Goal: Information Seeking & Learning: Learn about a topic

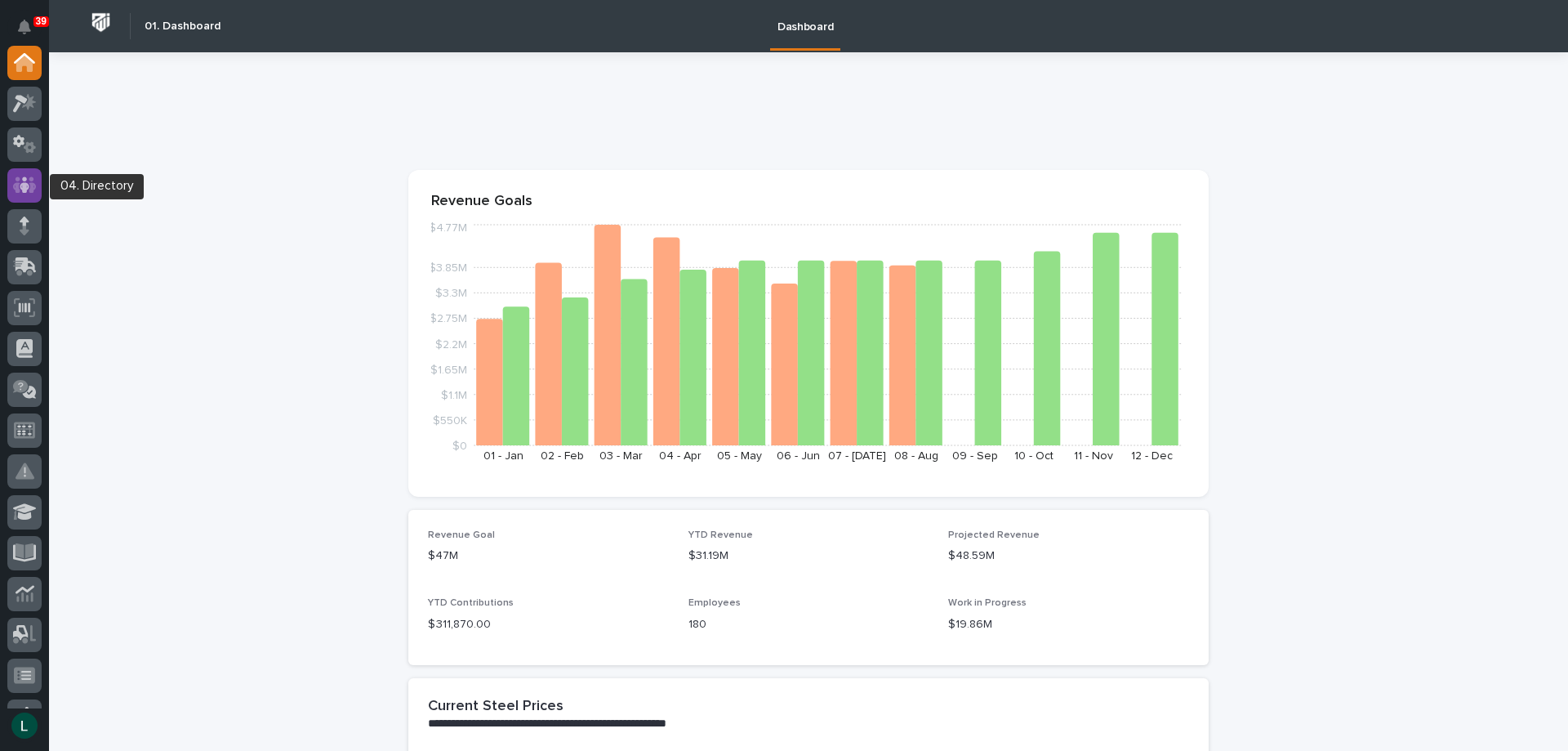
click at [23, 183] on icon at bounding box center [24, 184] width 10 height 17
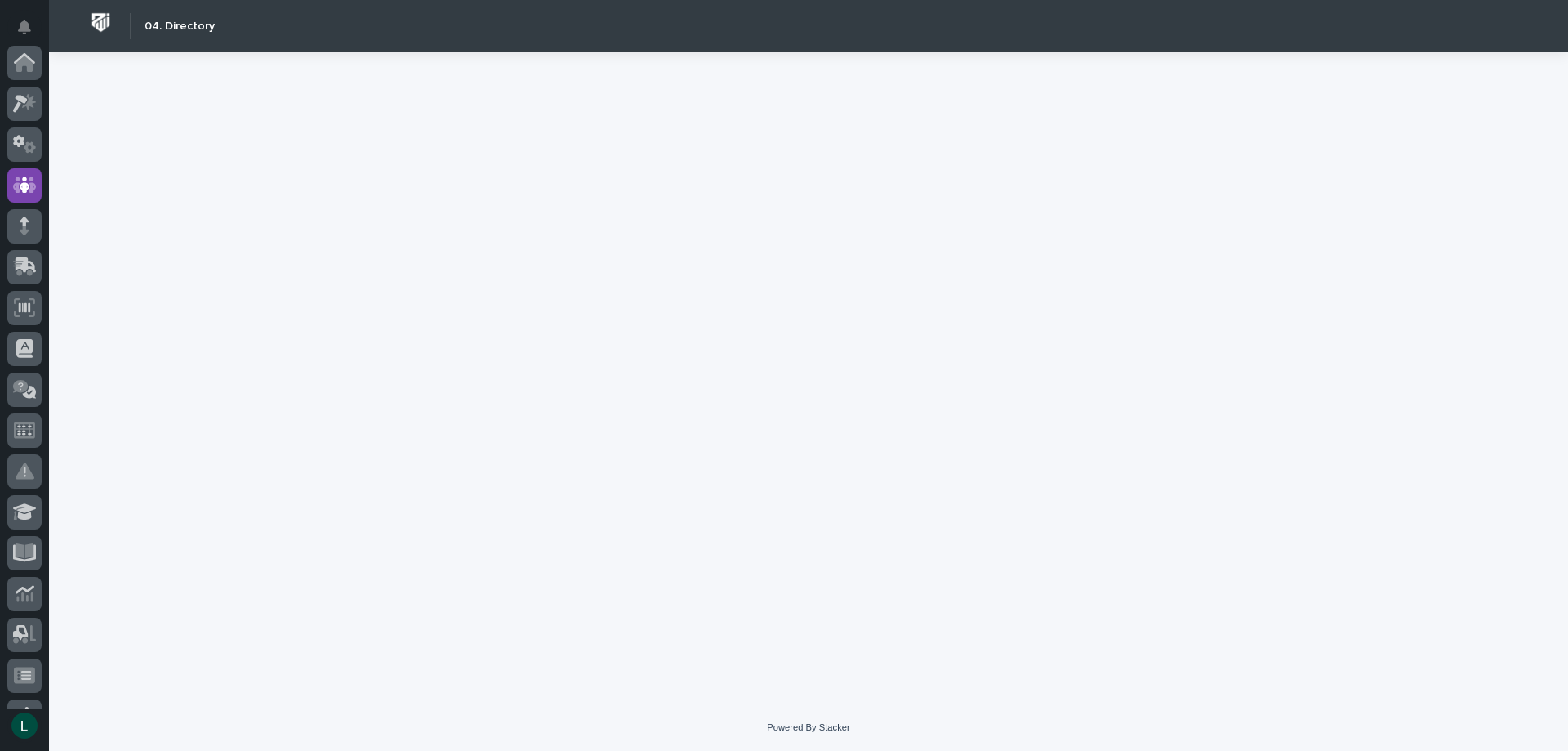
scroll to position [123, 0]
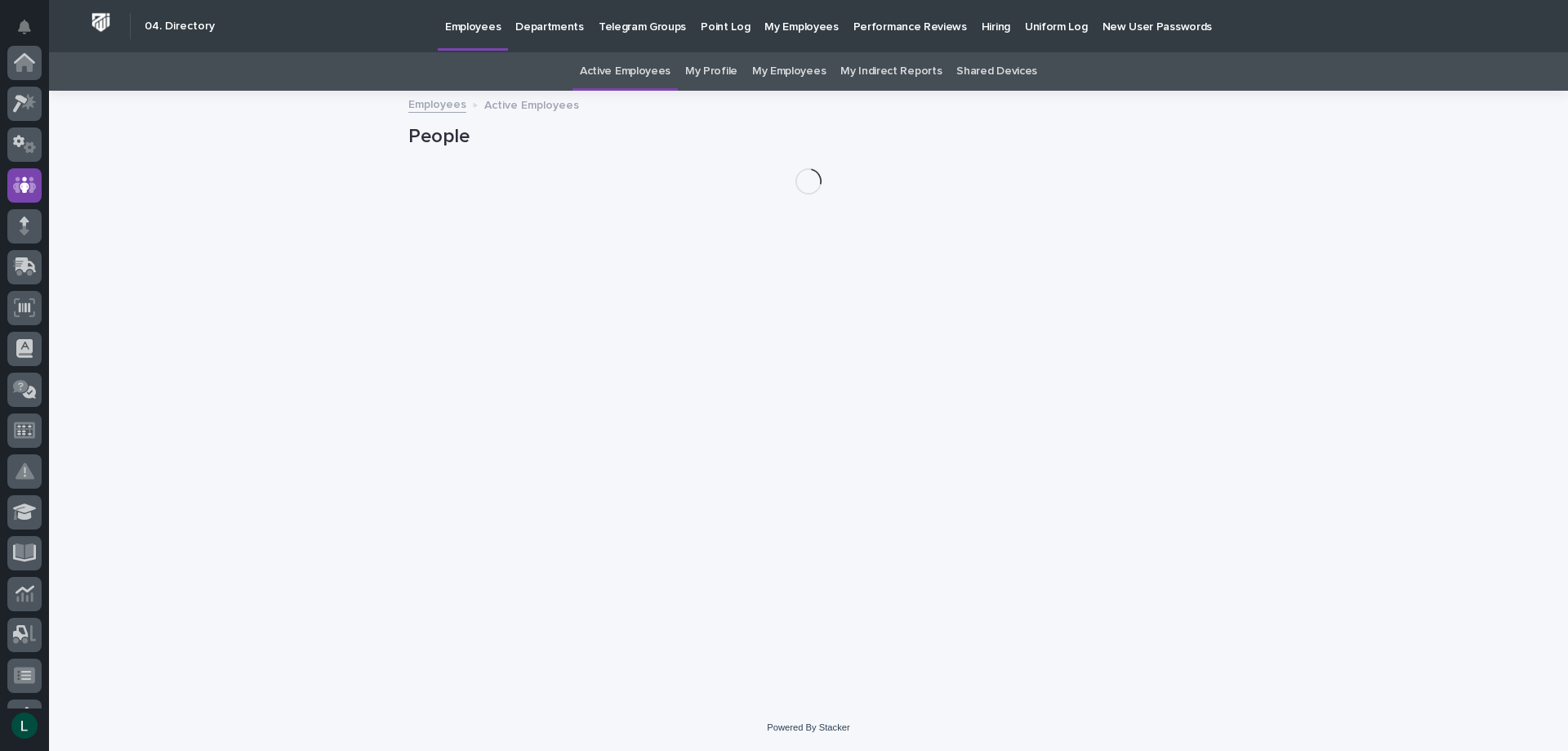
scroll to position [123, 0]
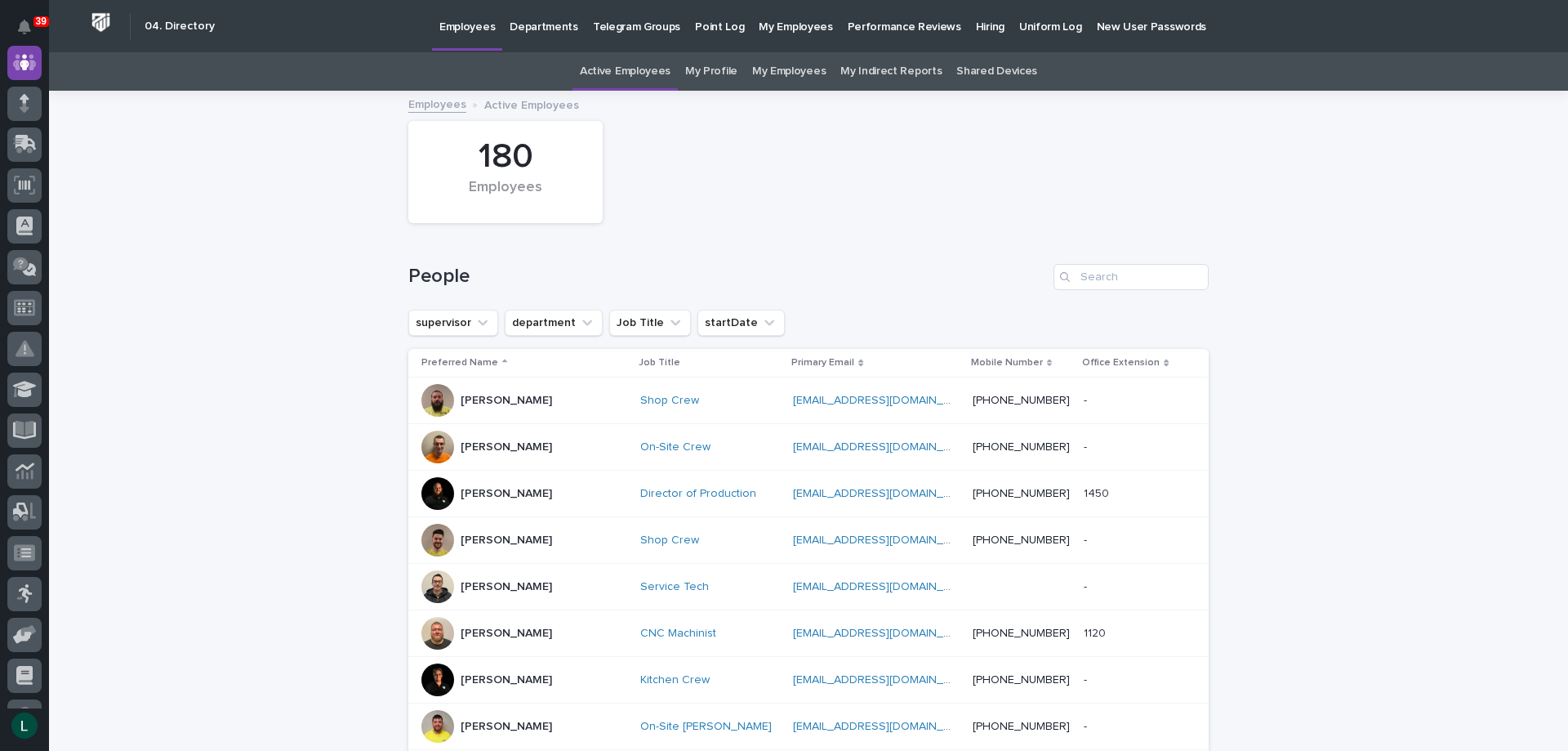
click at [781, 72] on link "My Employees" at bounding box center [789, 72] width 73 height 38
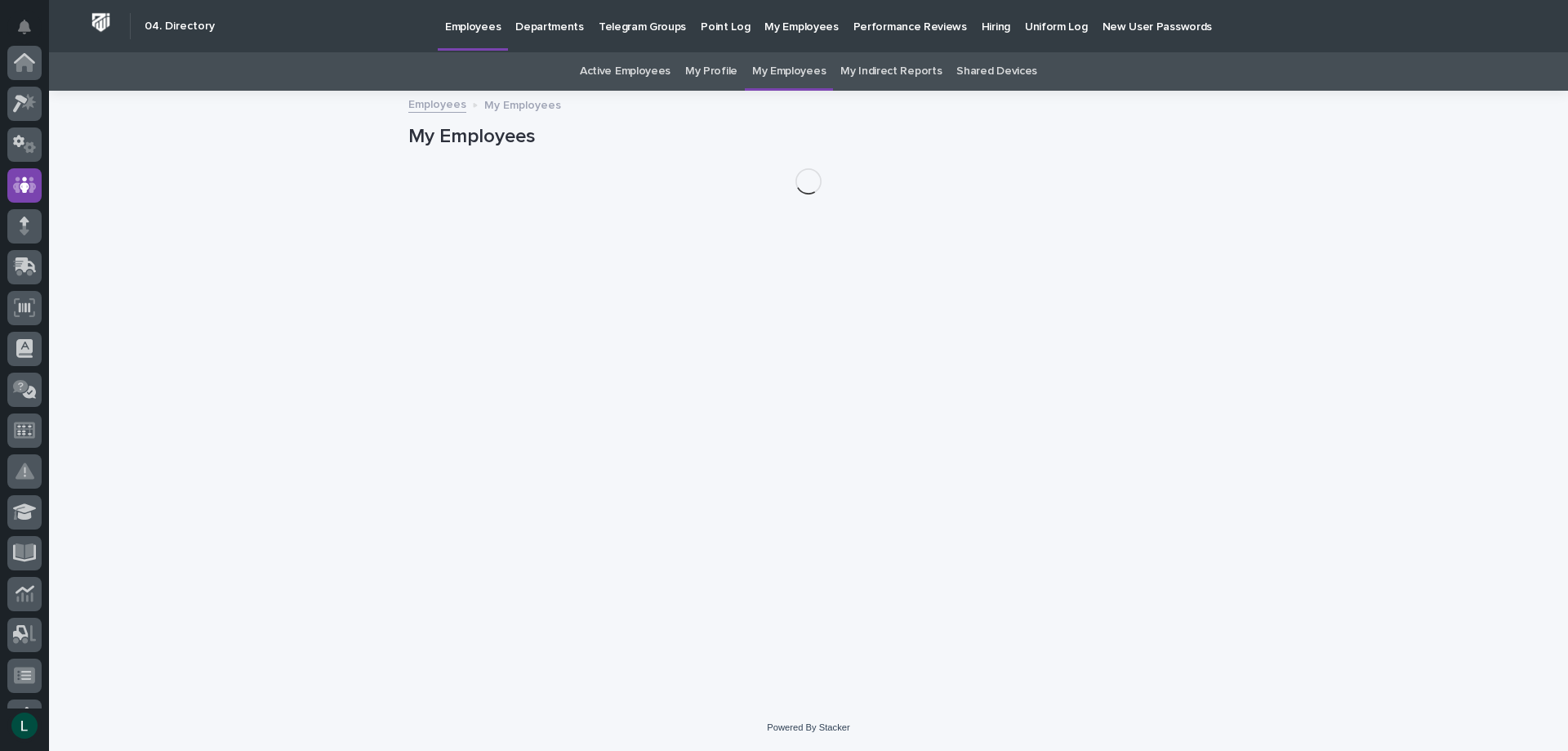
scroll to position [123, 0]
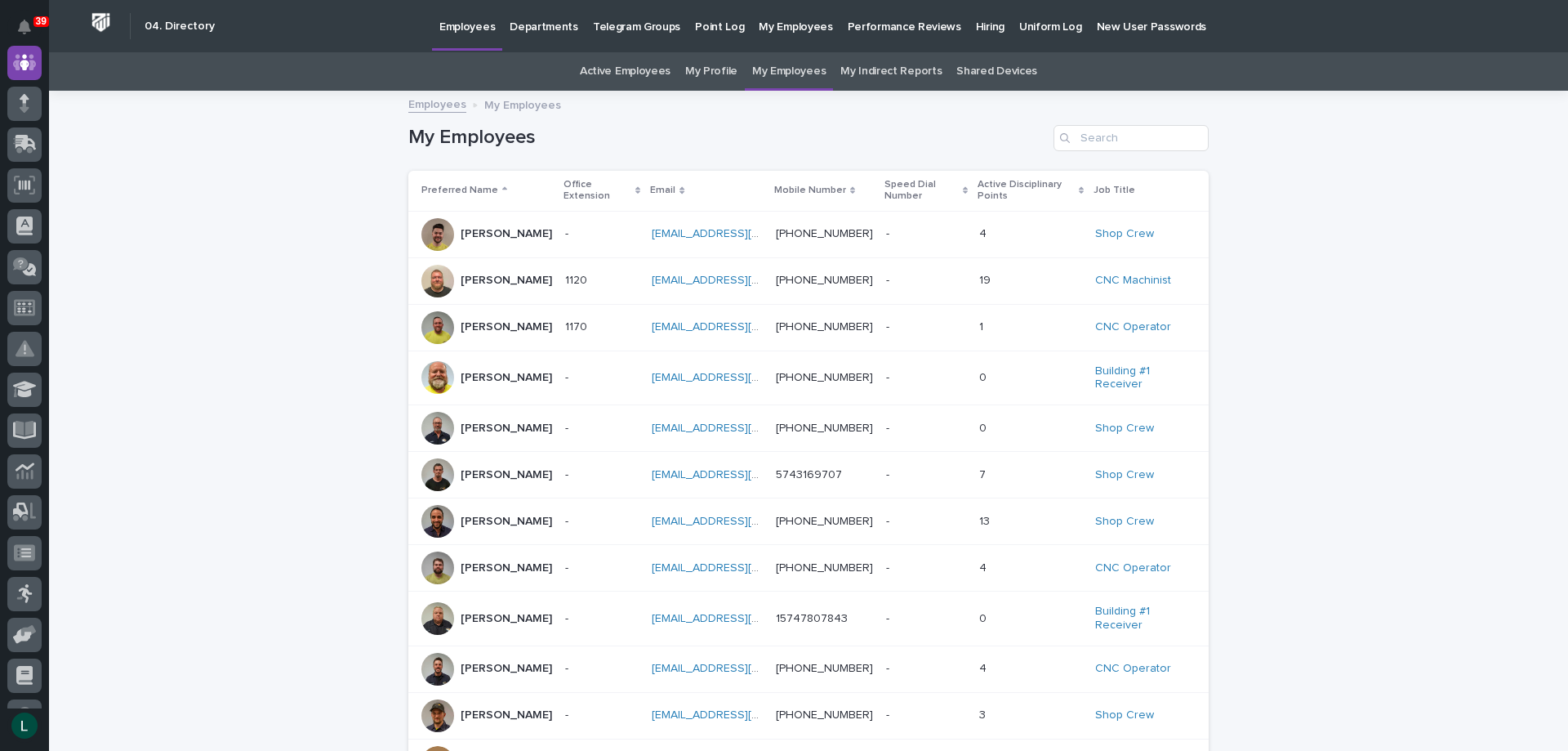
click at [530, 270] on div "Andy Johnston" at bounding box center [506, 280] width 92 height 27
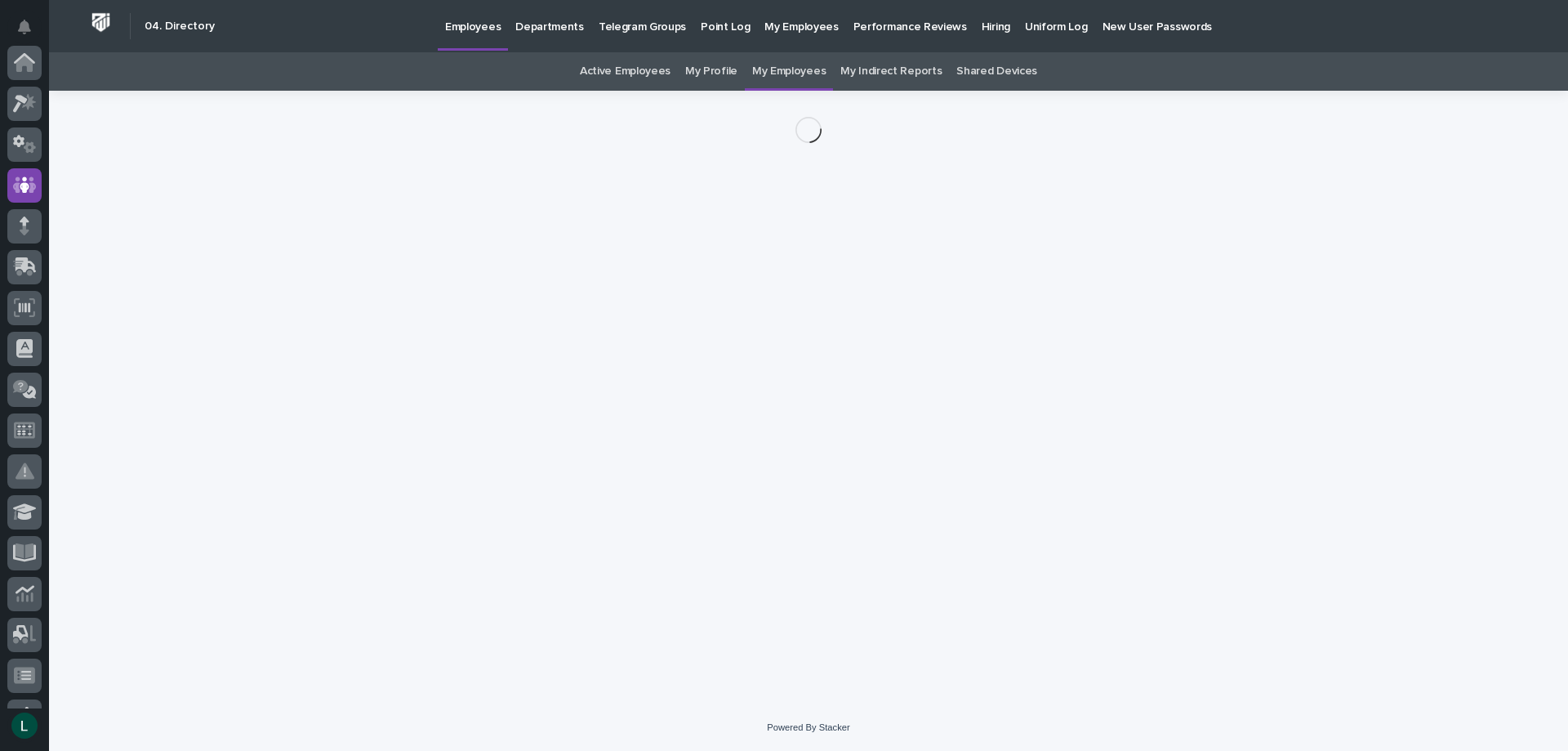
scroll to position [123, 0]
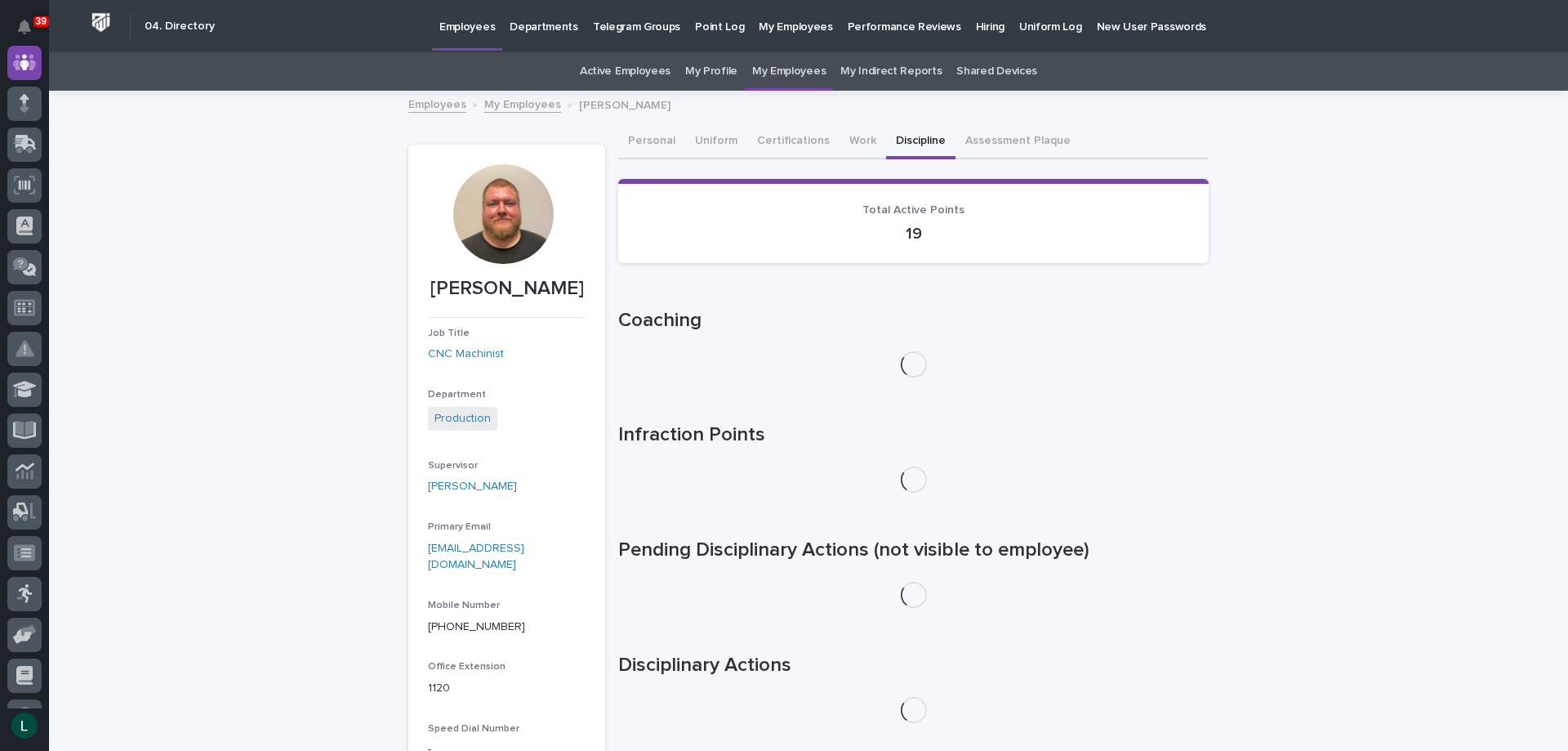
click at [886, 139] on button "Discipline" at bounding box center [920, 142] width 69 height 34
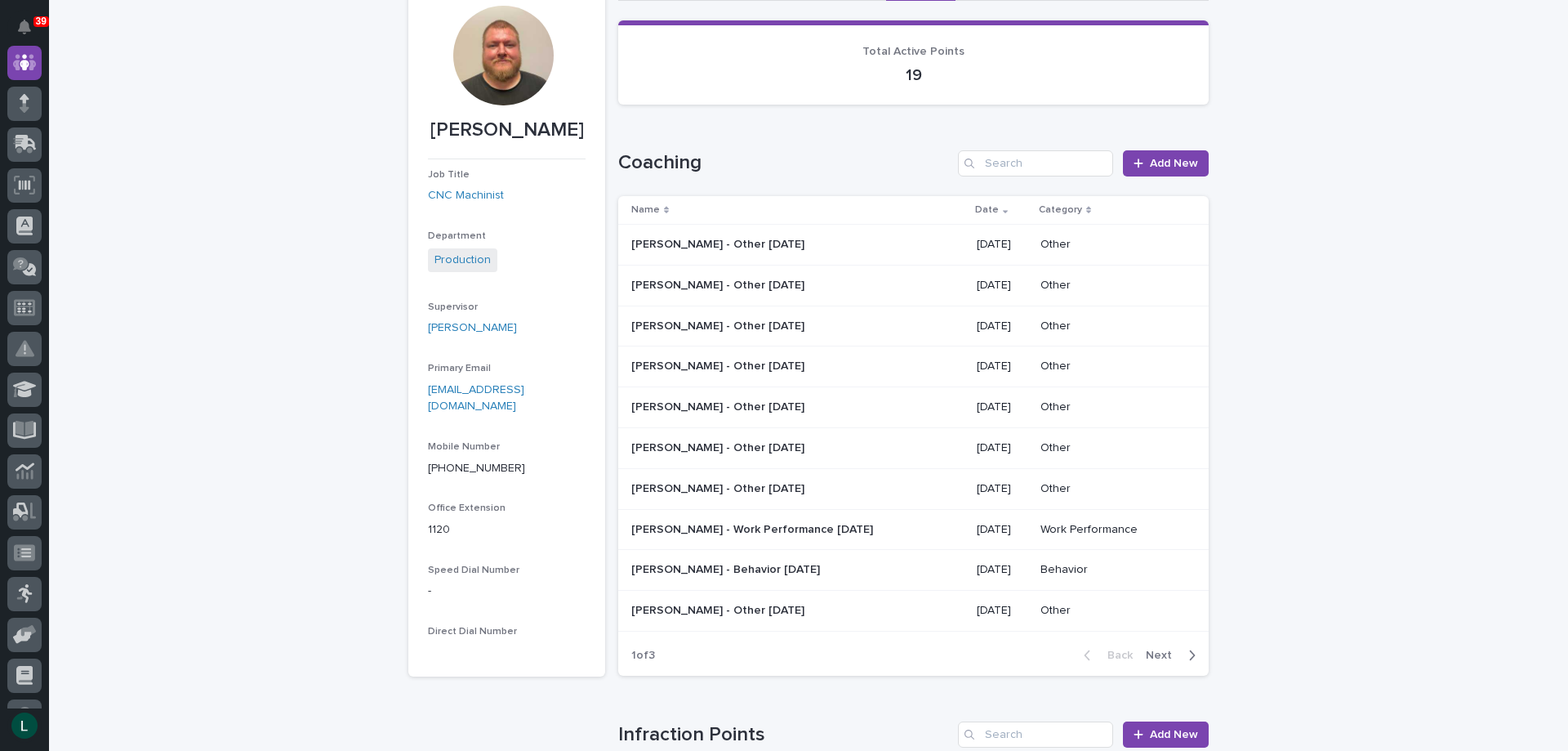
scroll to position [245, 0]
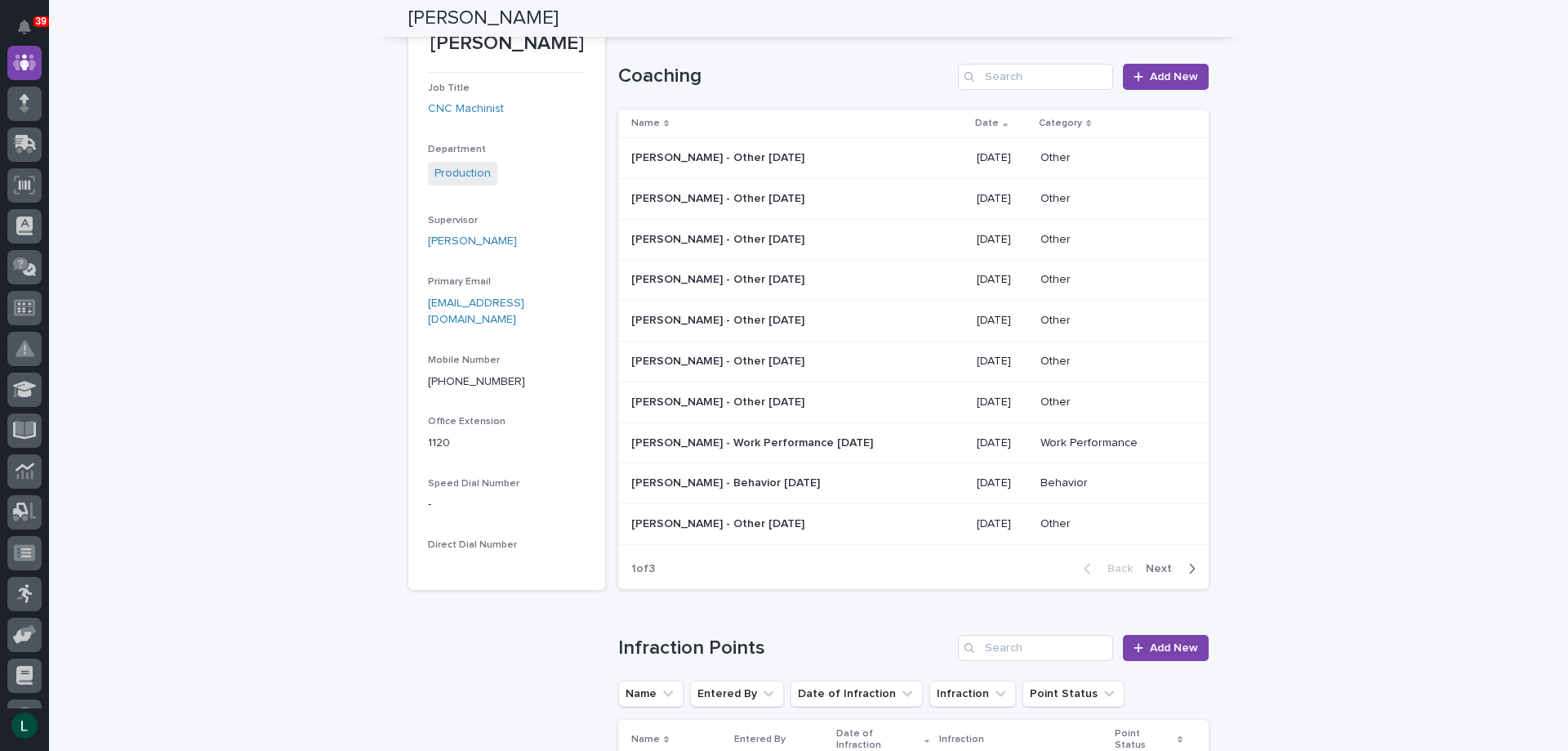
click at [1189, 567] on icon "button" at bounding box center [1192, 568] width 6 height 10
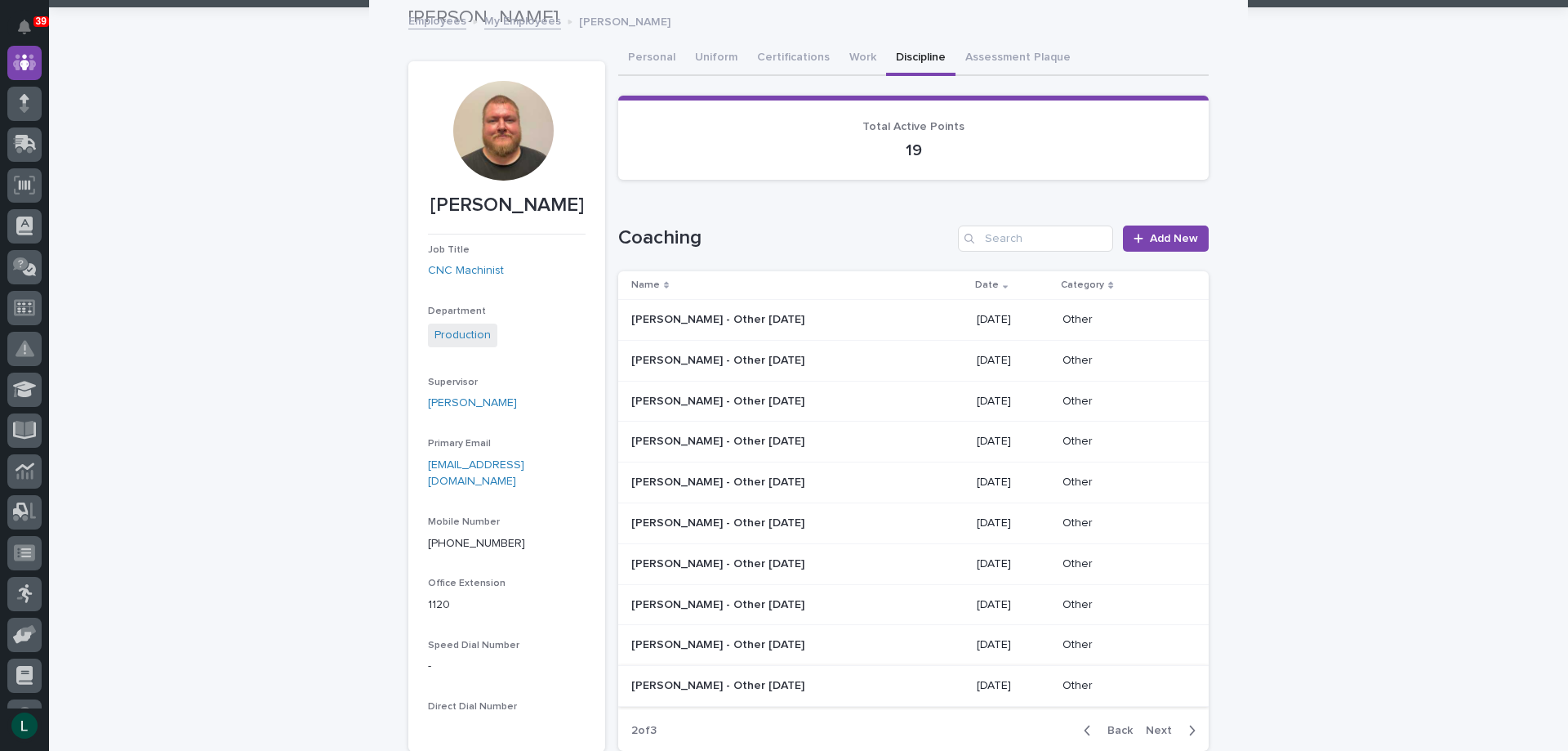
scroll to position [82, 0]
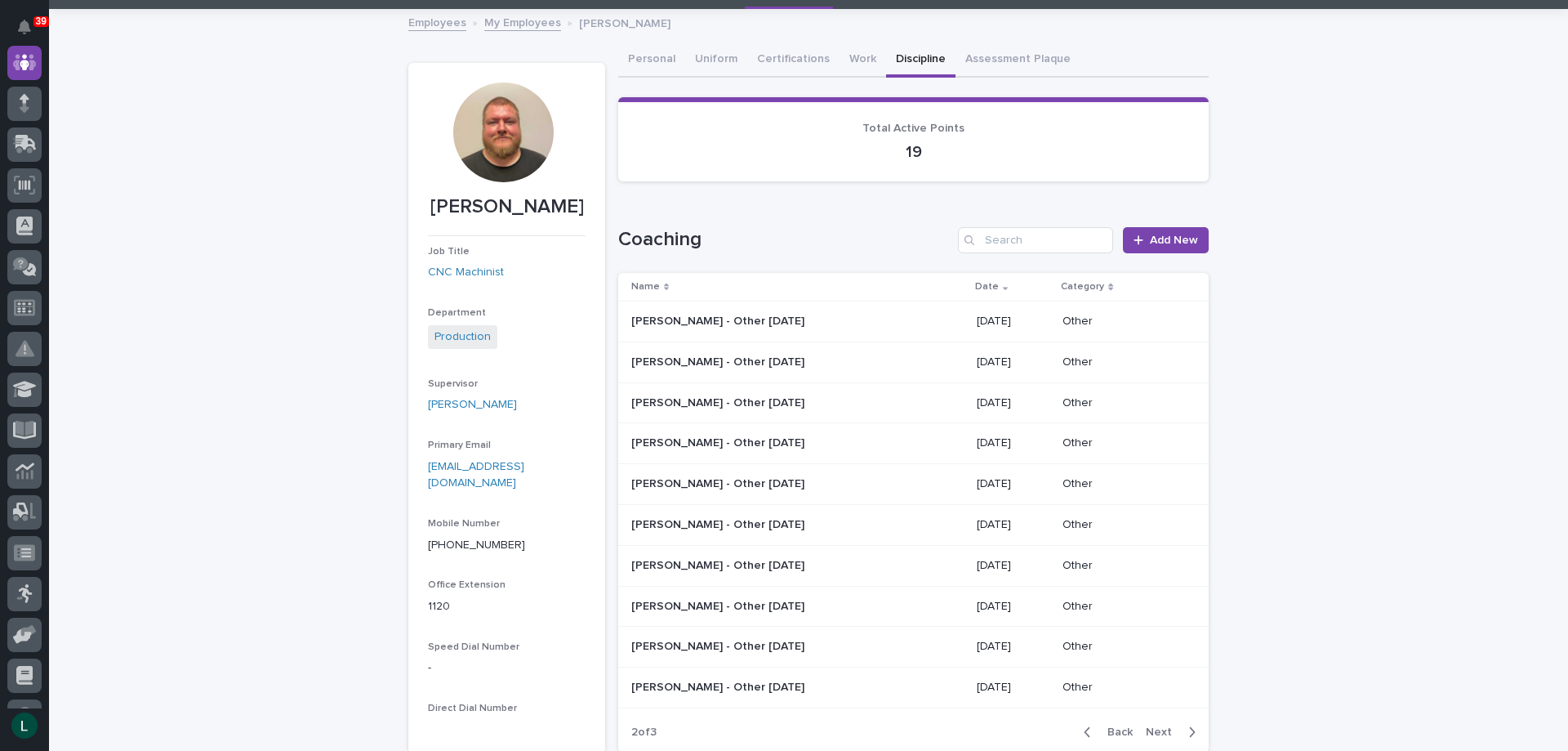
click at [977, 360] on p "03/13/2025" at bounding box center [1013, 362] width 73 height 14
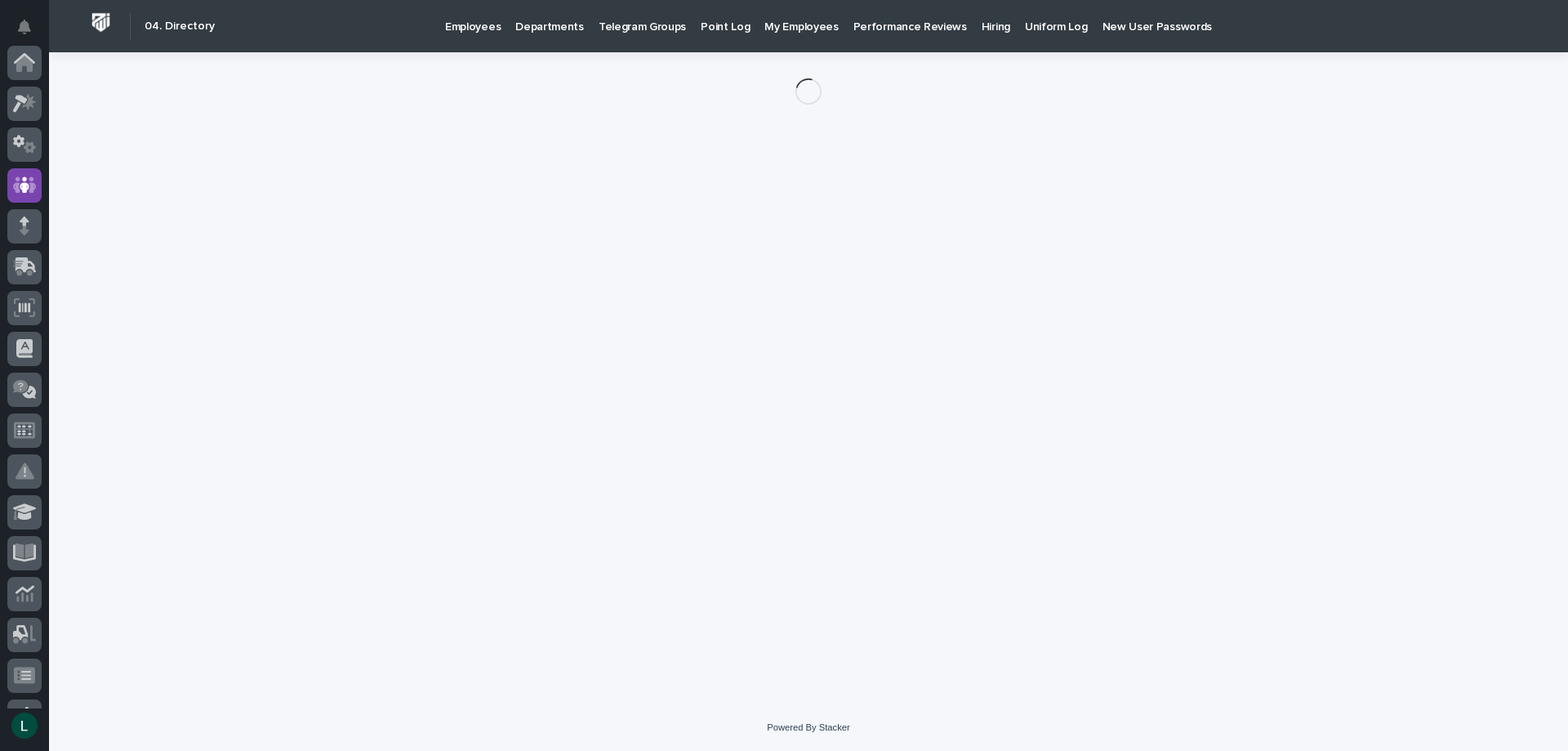
scroll to position [123, 0]
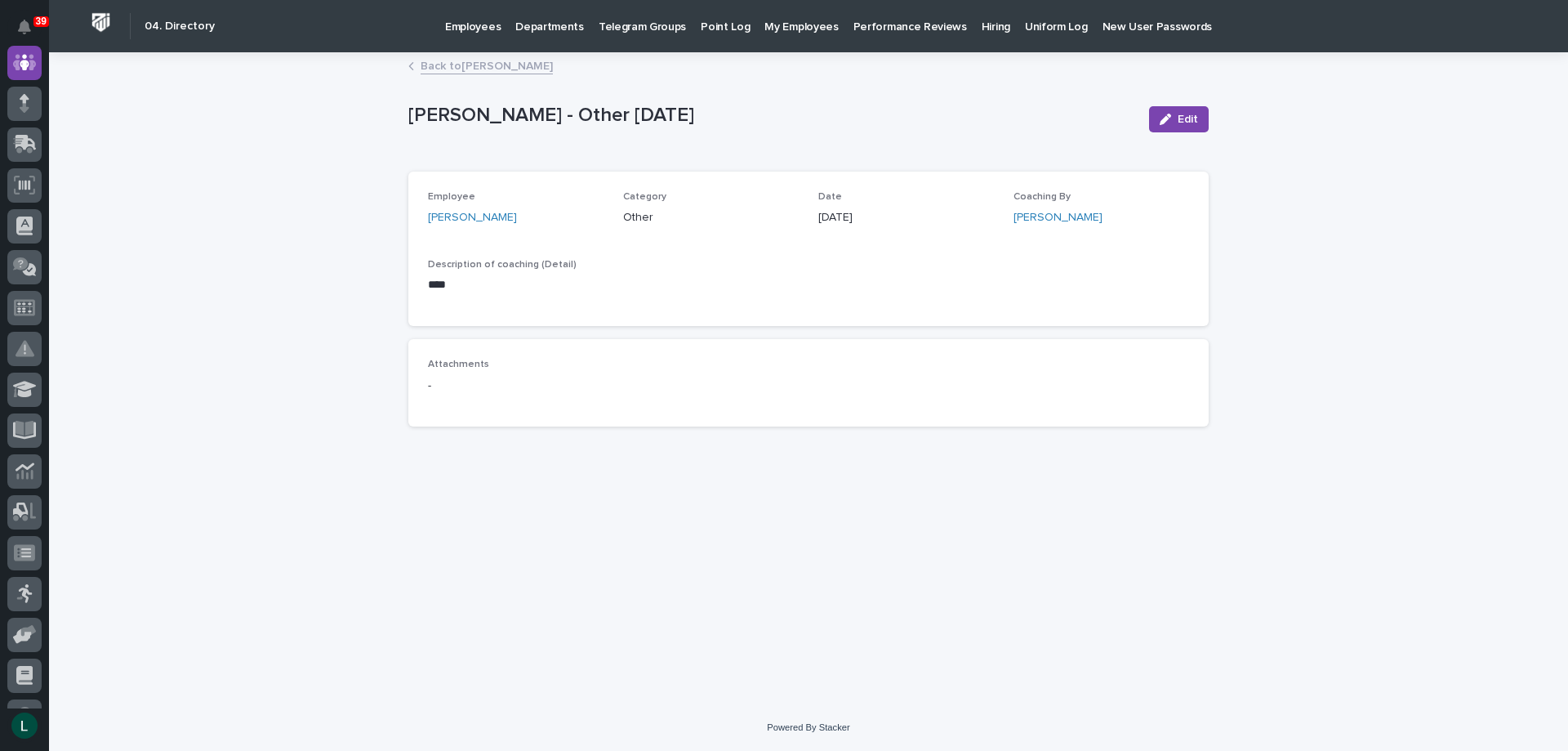
click at [425, 65] on link "Back to Andy Johnston" at bounding box center [486, 65] width 133 height 19
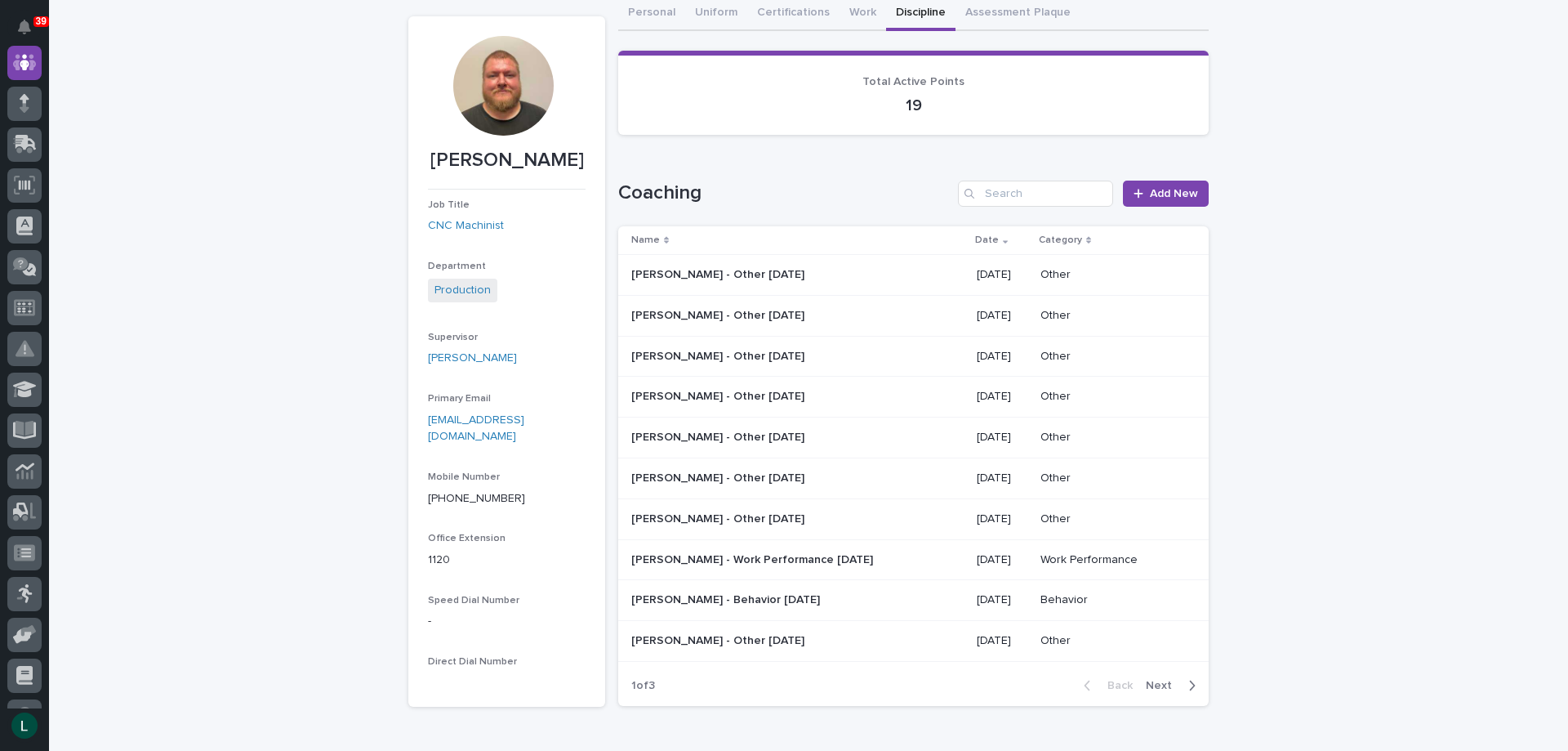
scroll to position [215, 0]
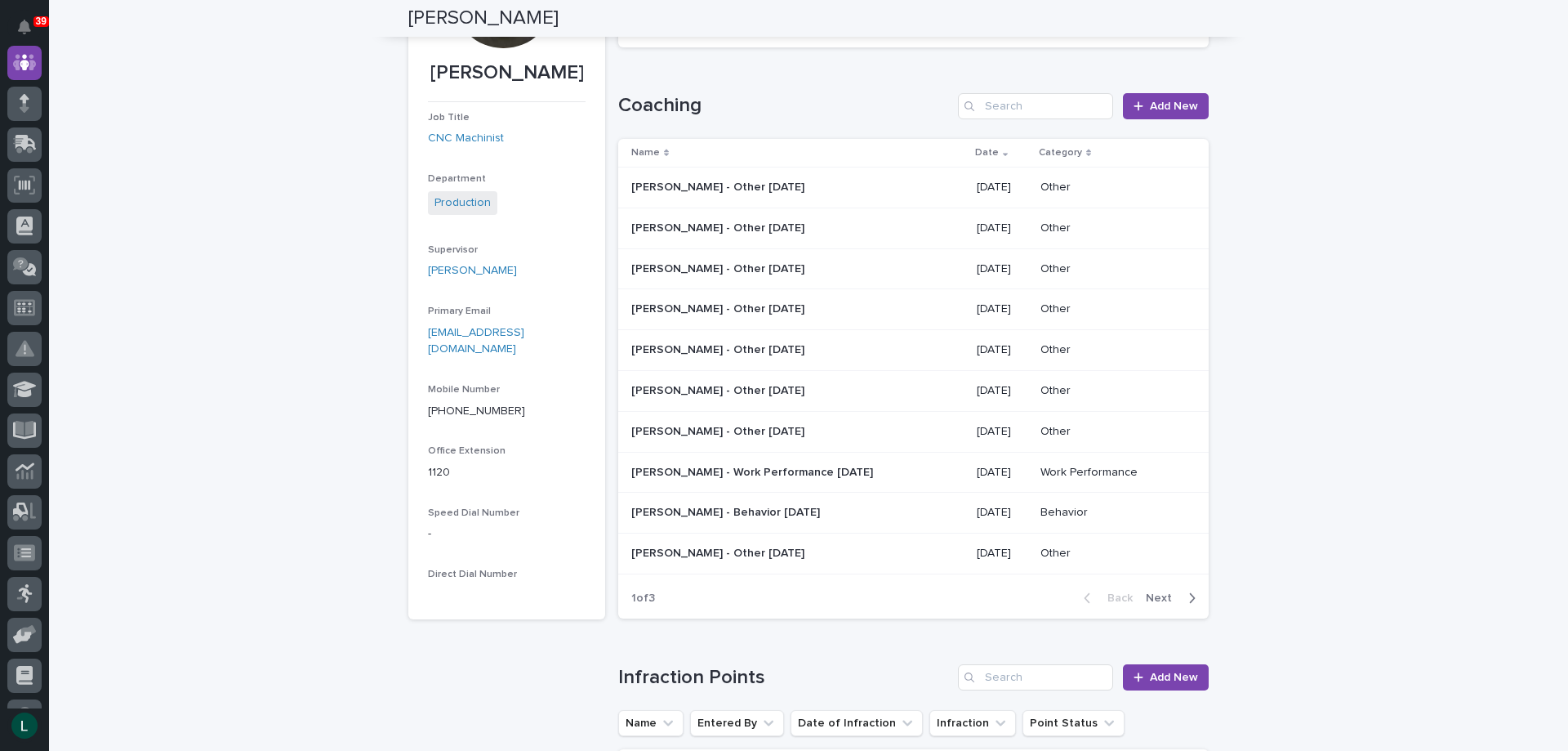
click at [1188, 597] on icon "button" at bounding box center [1191, 598] width 8 height 15
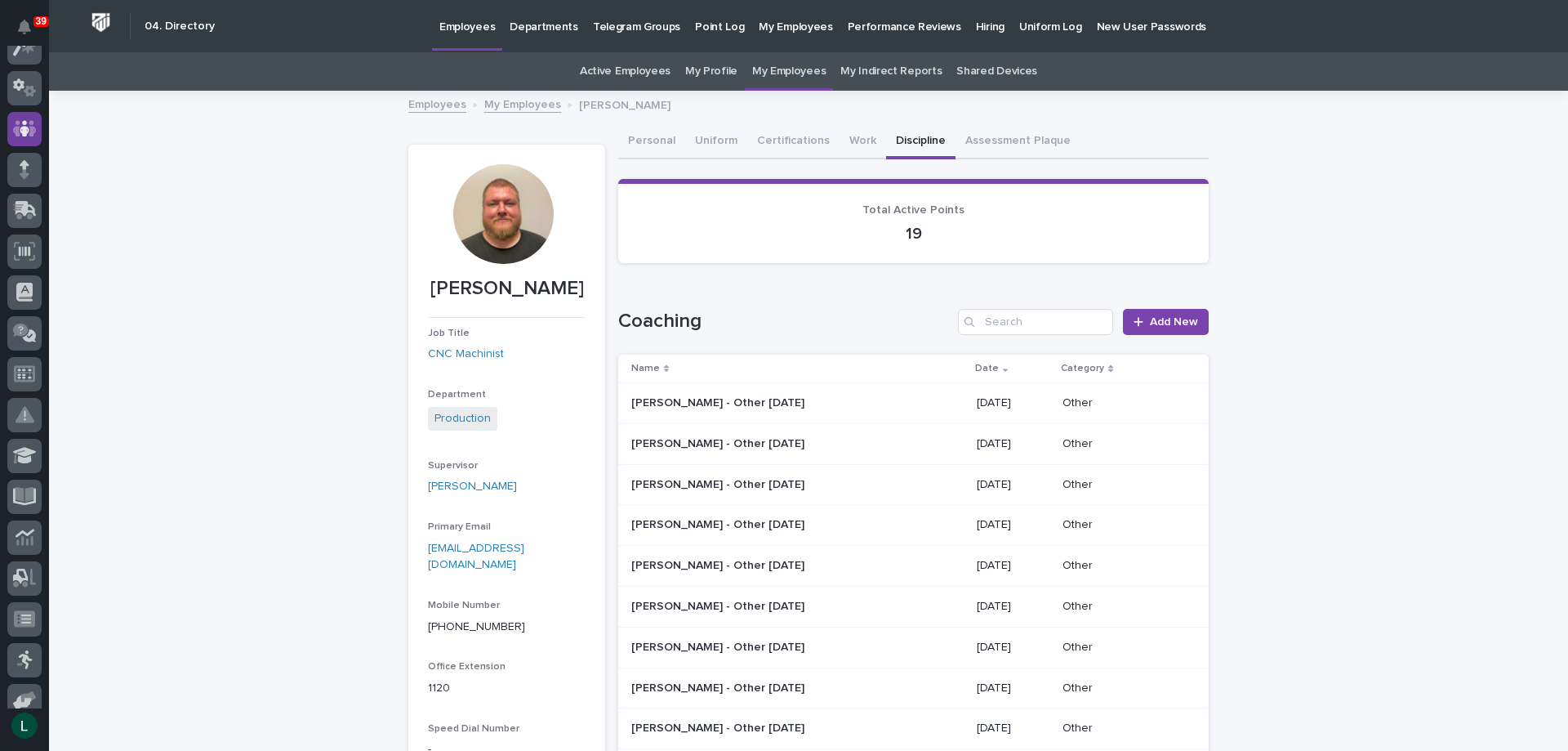
scroll to position [0, 0]
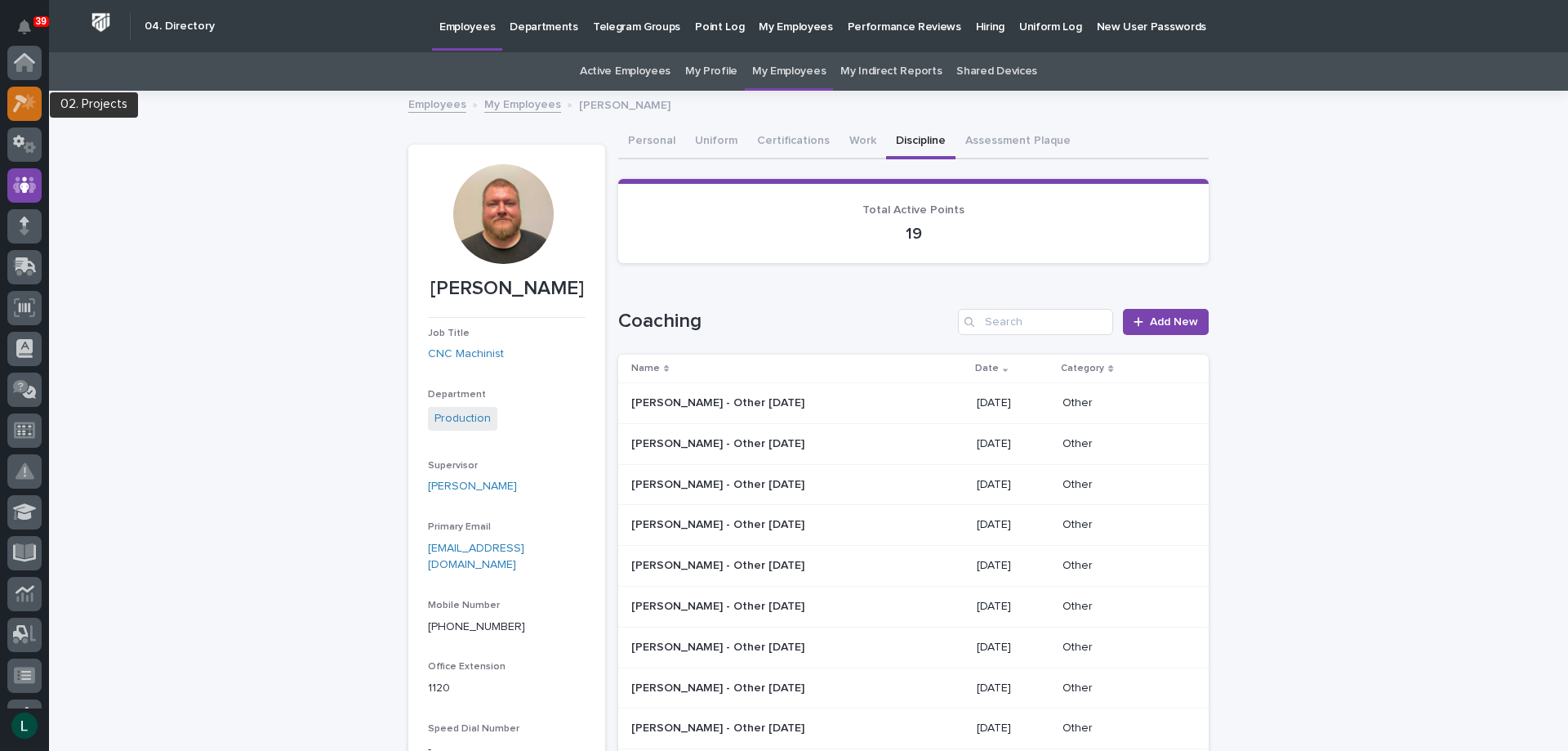
click at [28, 100] on icon at bounding box center [25, 103] width 23 height 19
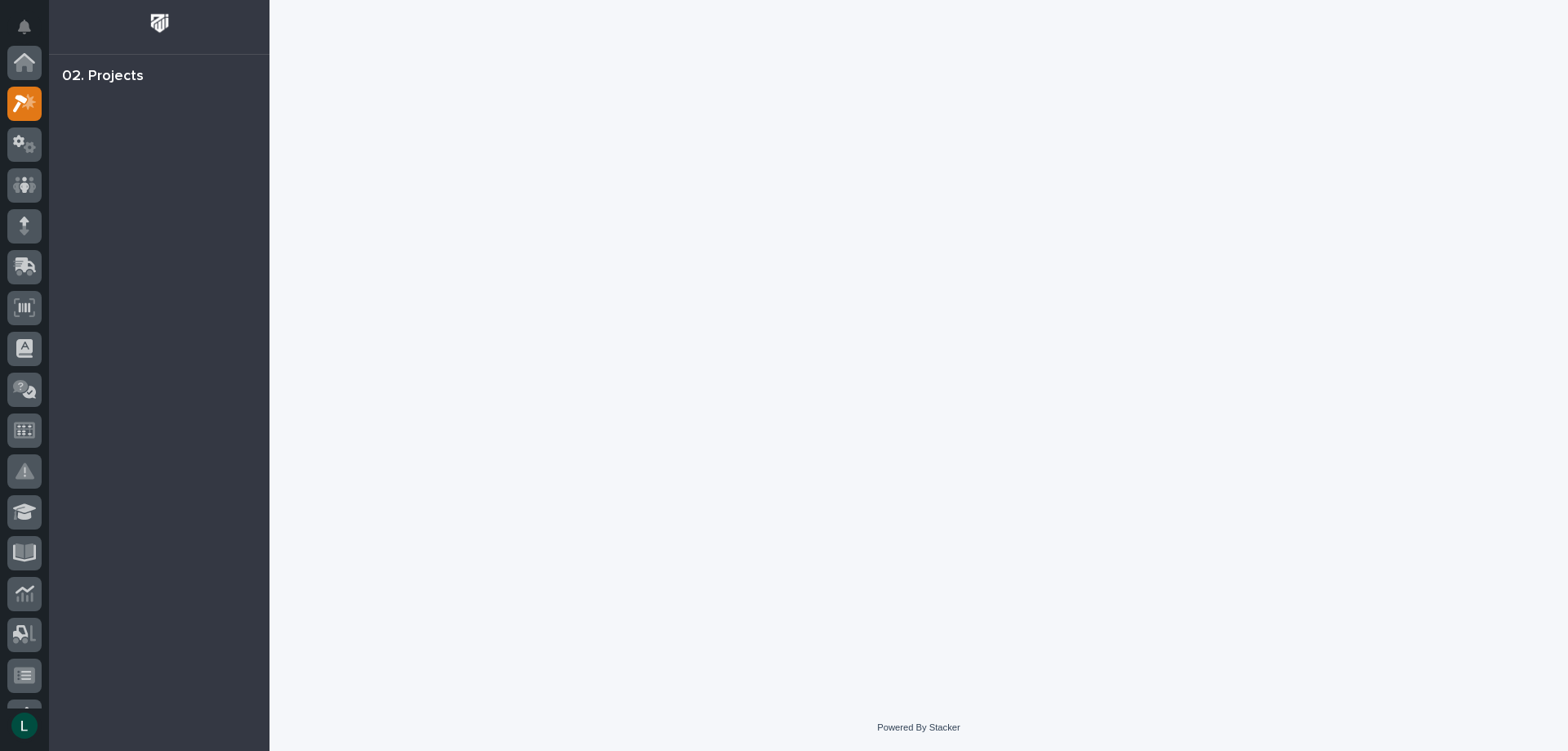
scroll to position [41, 0]
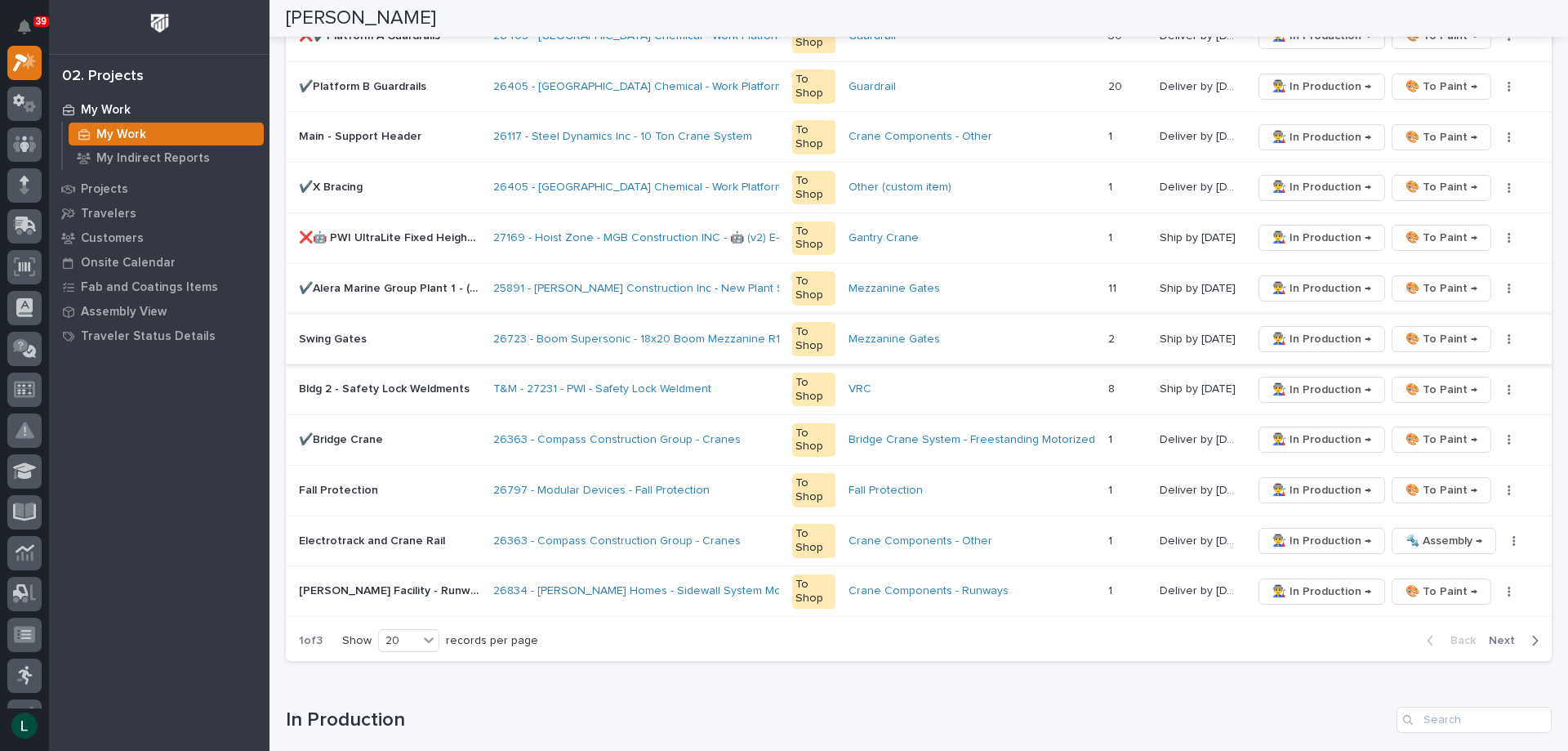
scroll to position [817, 0]
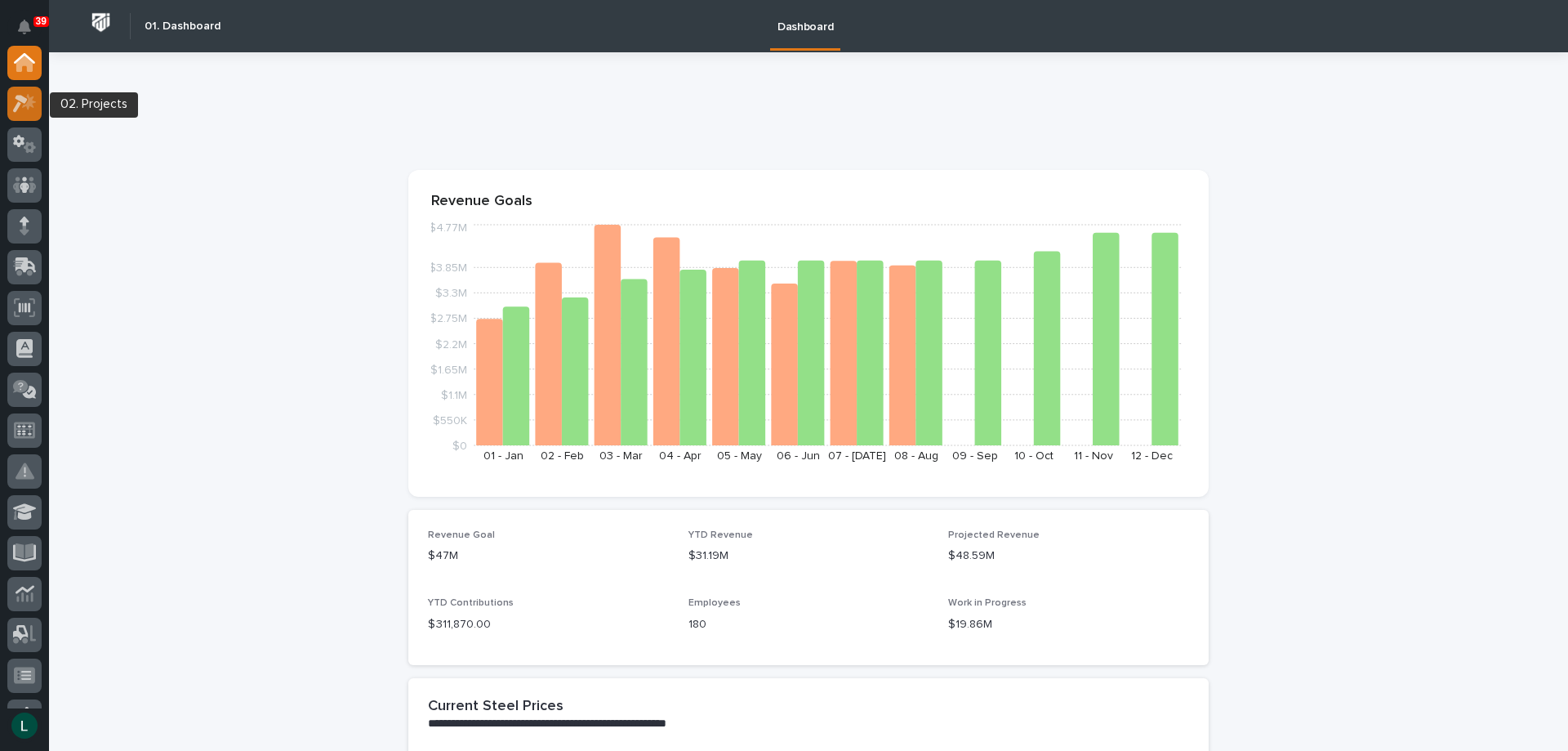
click at [24, 102] on icon at bounding box center [21, 104] width 15 height 18
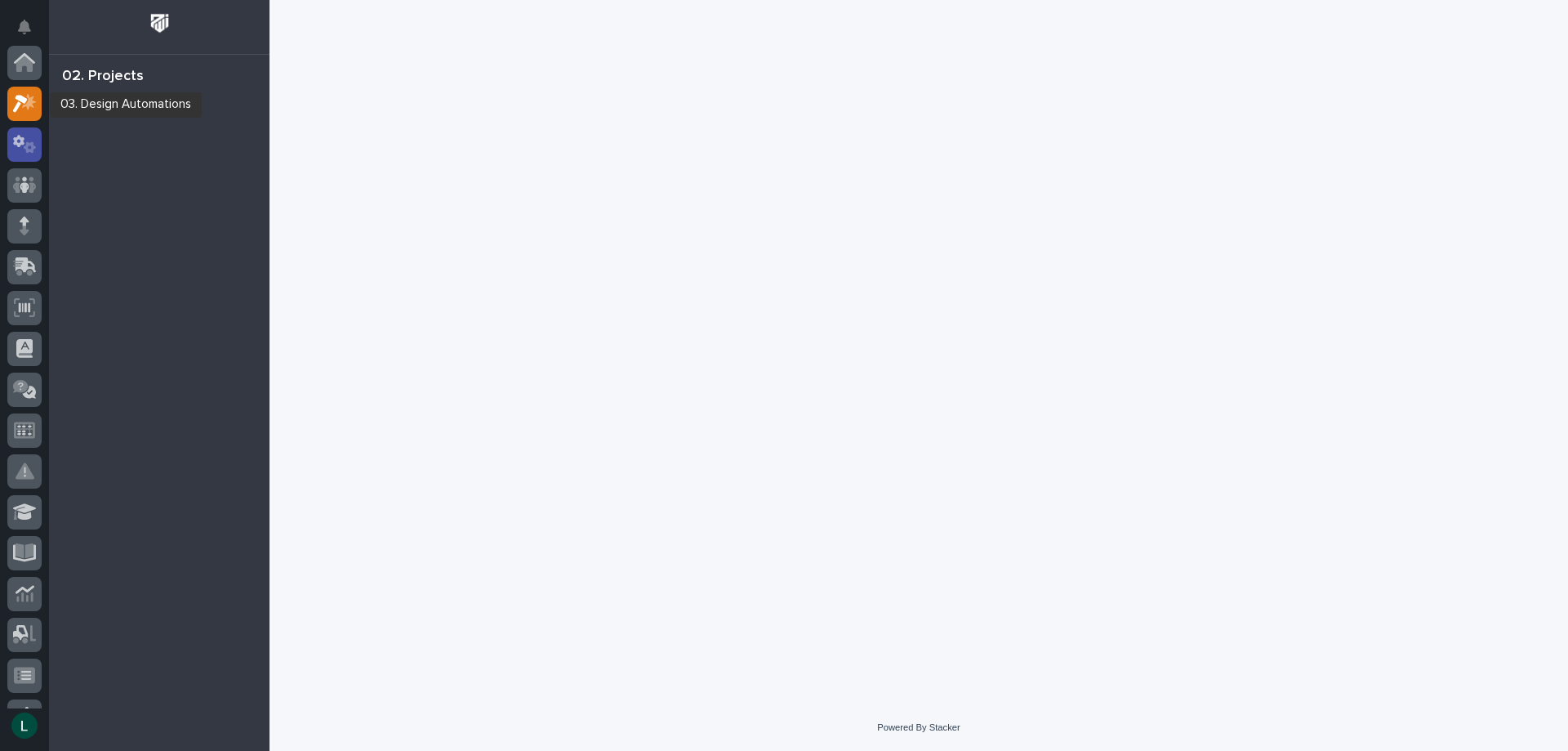
scroll to position [41, 0]
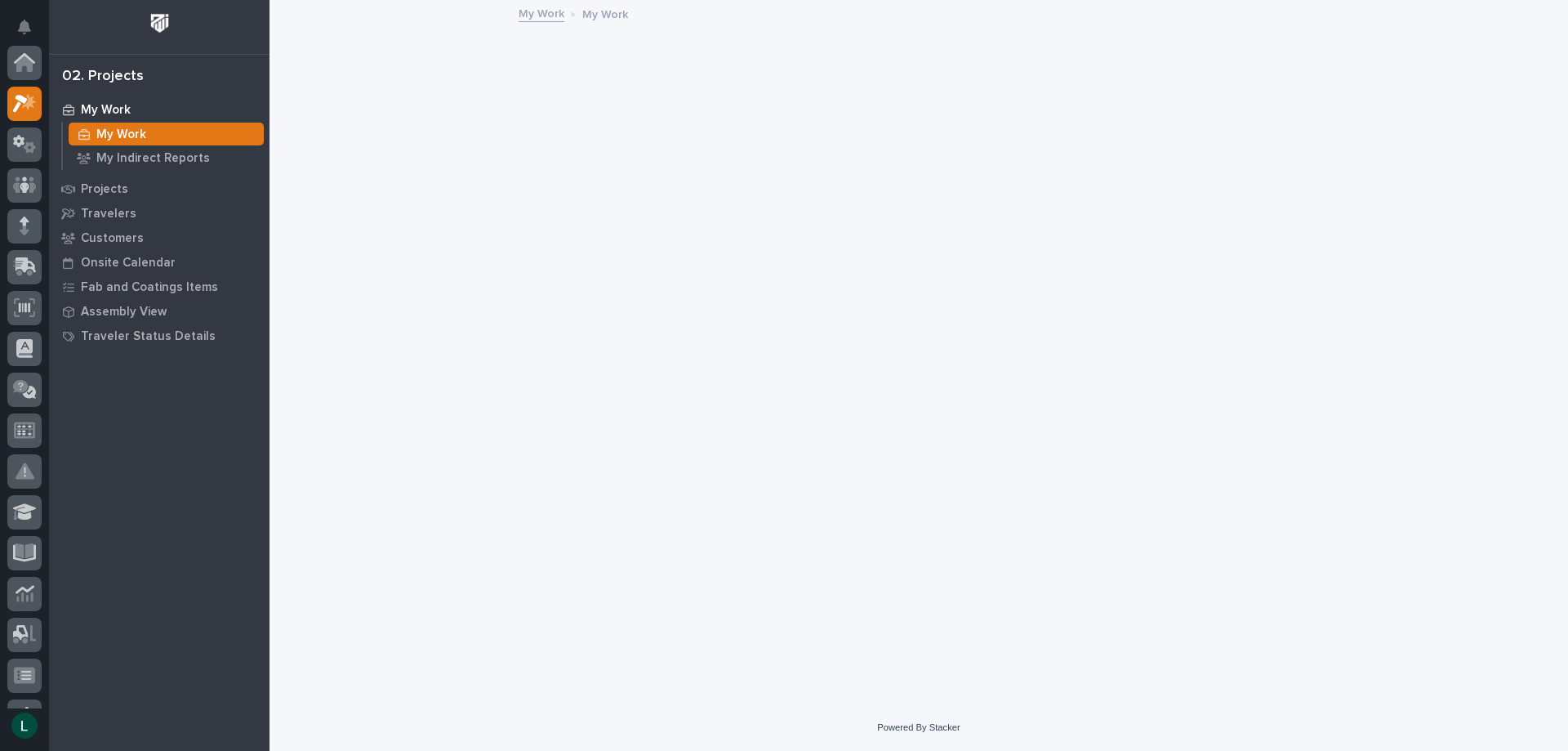
scroll to position [41, 0]
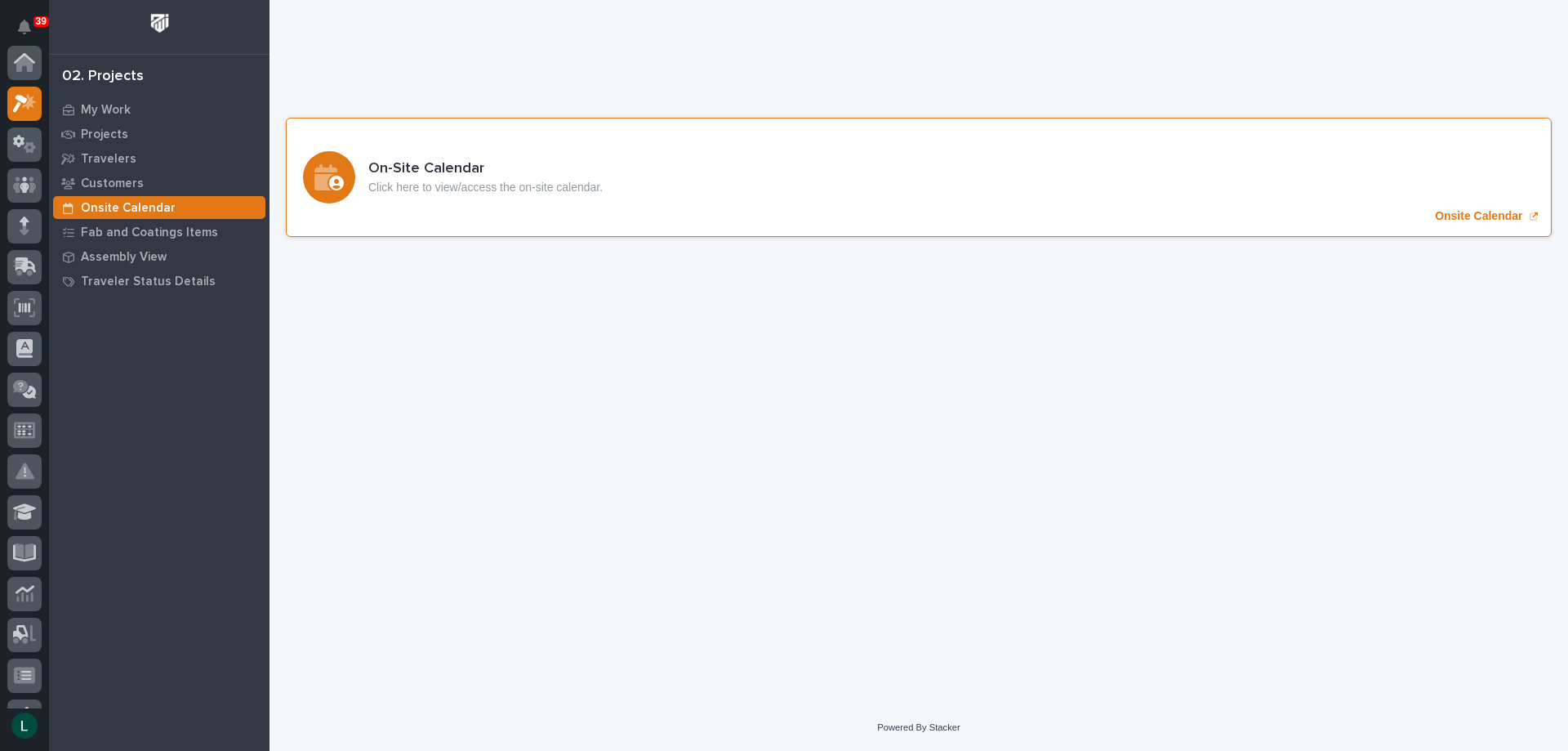
scroll to position [41, 0]
click at [329, 173] on icon "Onsite Calendar" at bounding box center [325, 177] width 23 height 26
